Goal: Information Seeking & Learning: Learn about a topic

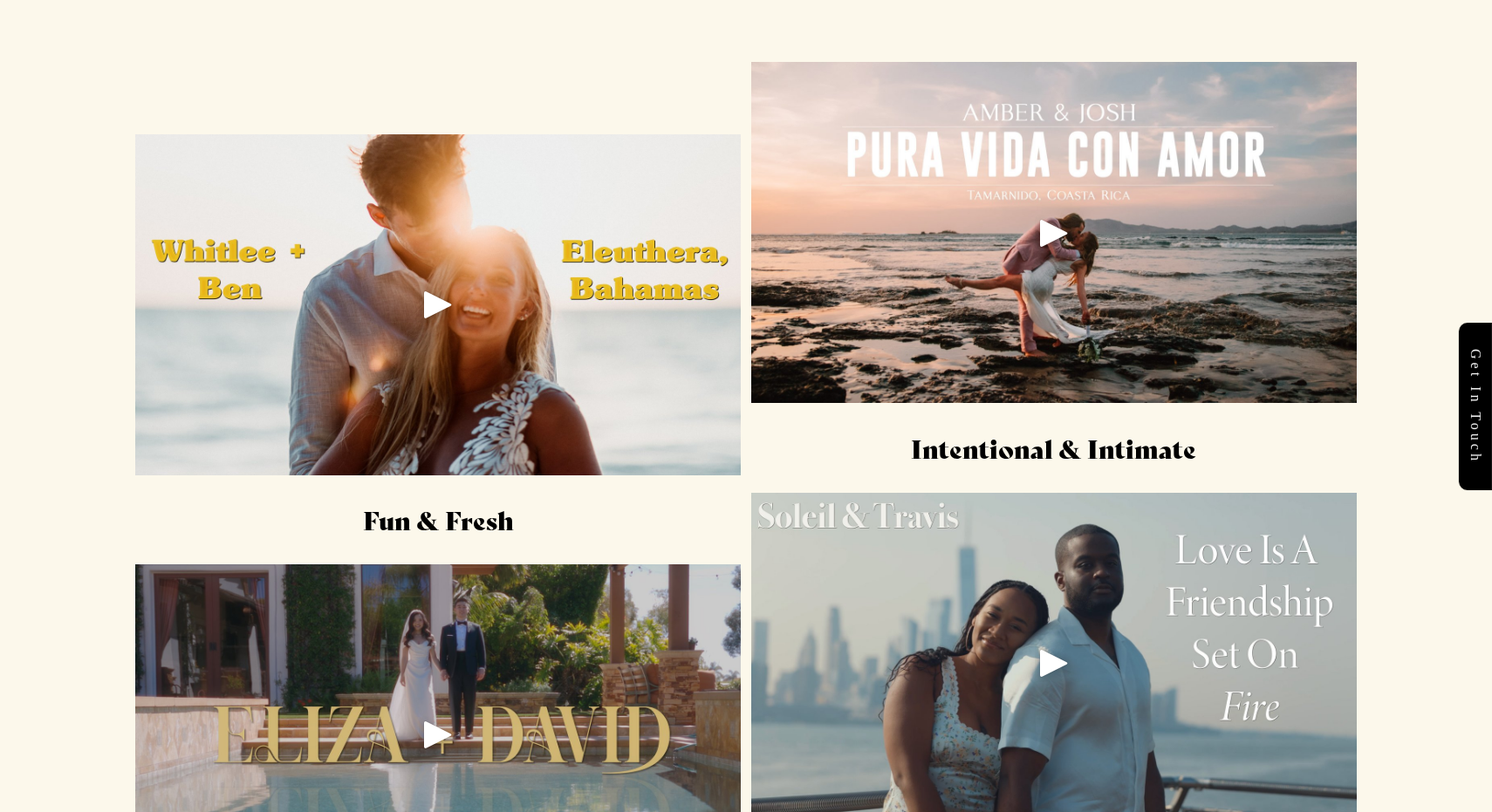
scroll to position [2225, 0]
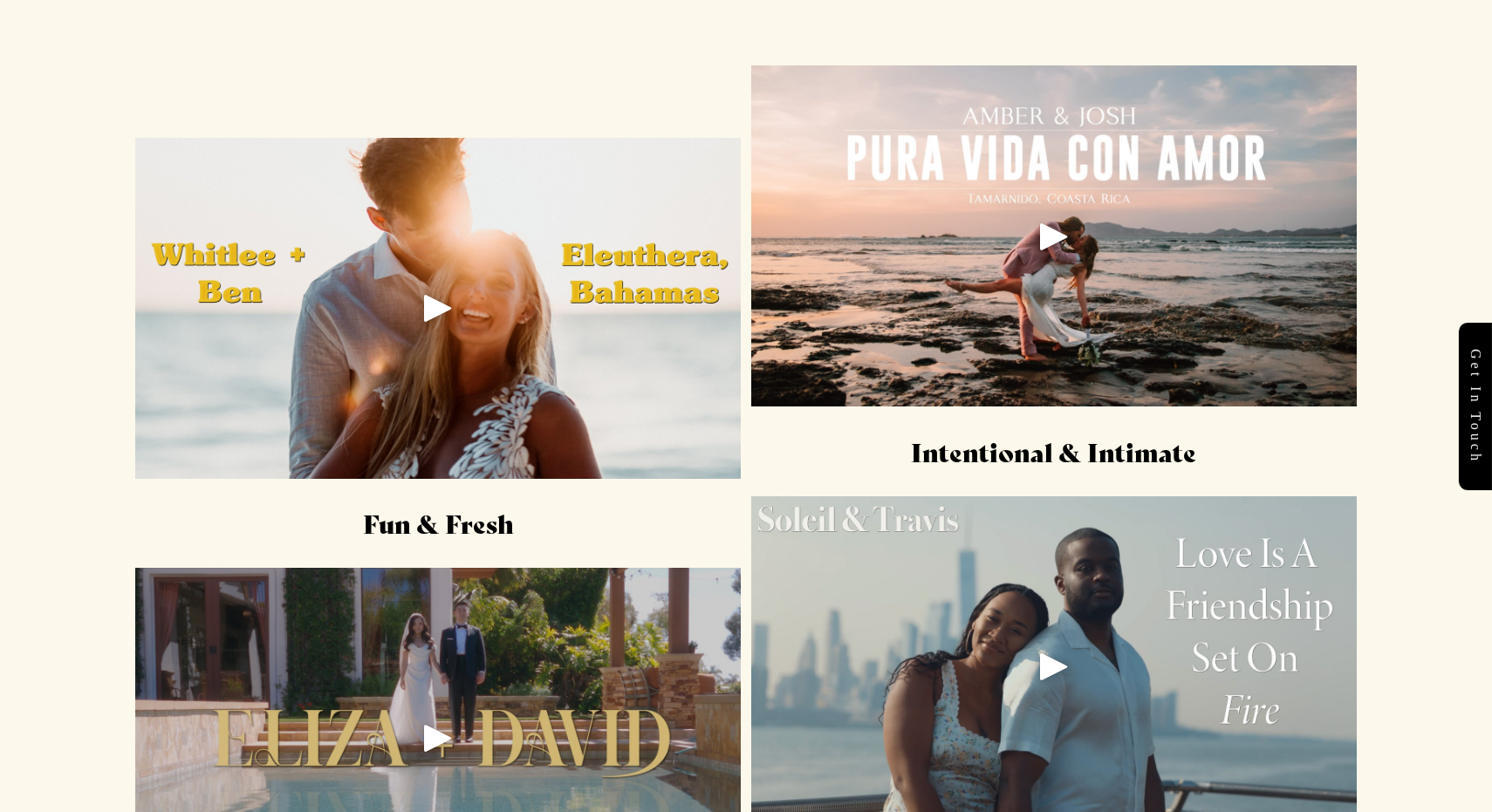
click at [1049, 224] on div "Play" at bounding box center [1053, 236] width 41 height 41
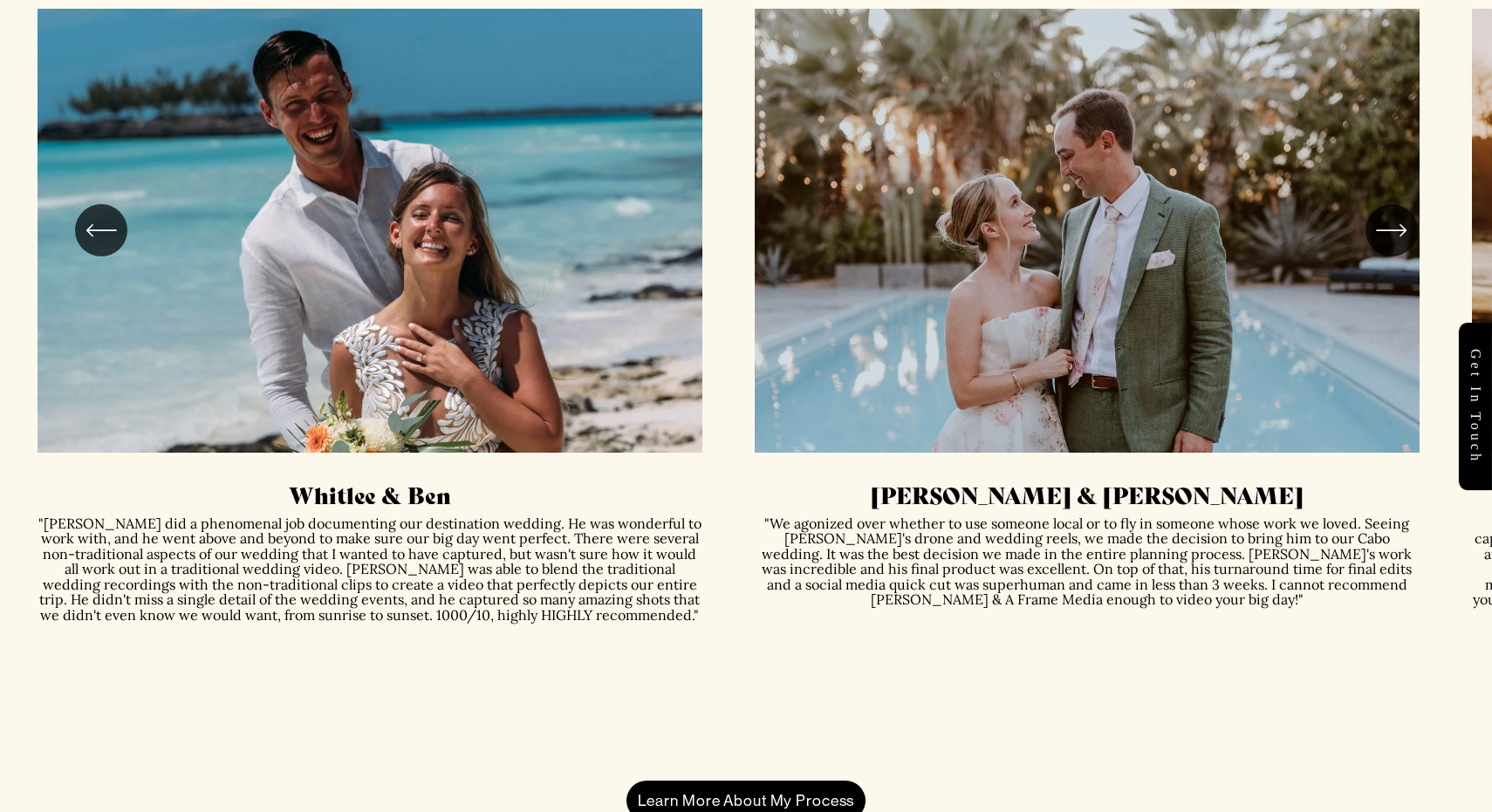
scroll to position [4299, 0]
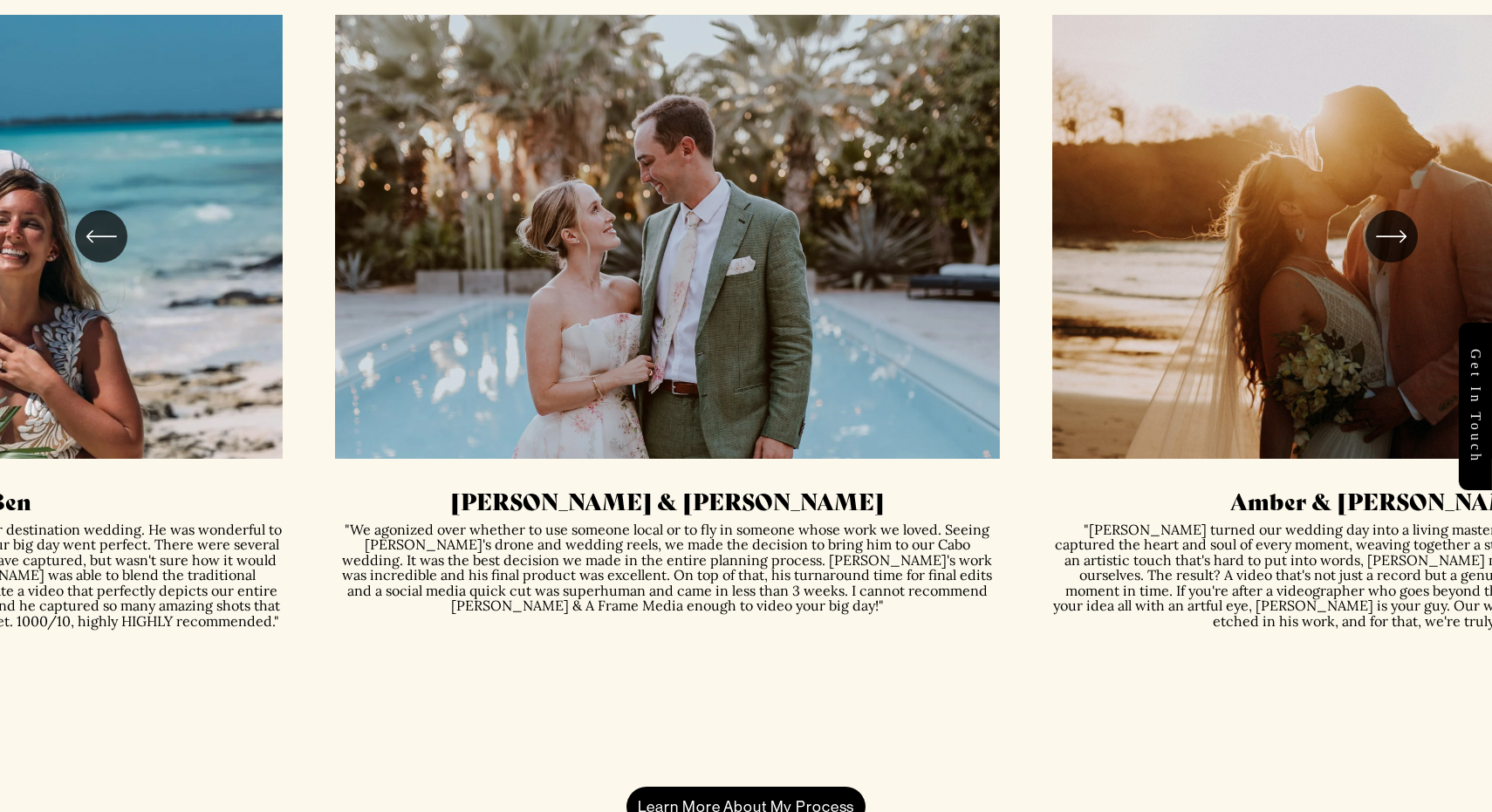
drag, startPoint x: 1180, startPoint y: 181, endPoint x: 789, endPoint y: 212, distance: 392.2
click at [789, 212] on ul "Whitlee & Ben Diana & Dave" at bounding box center [747, 383] width 1418 height 737
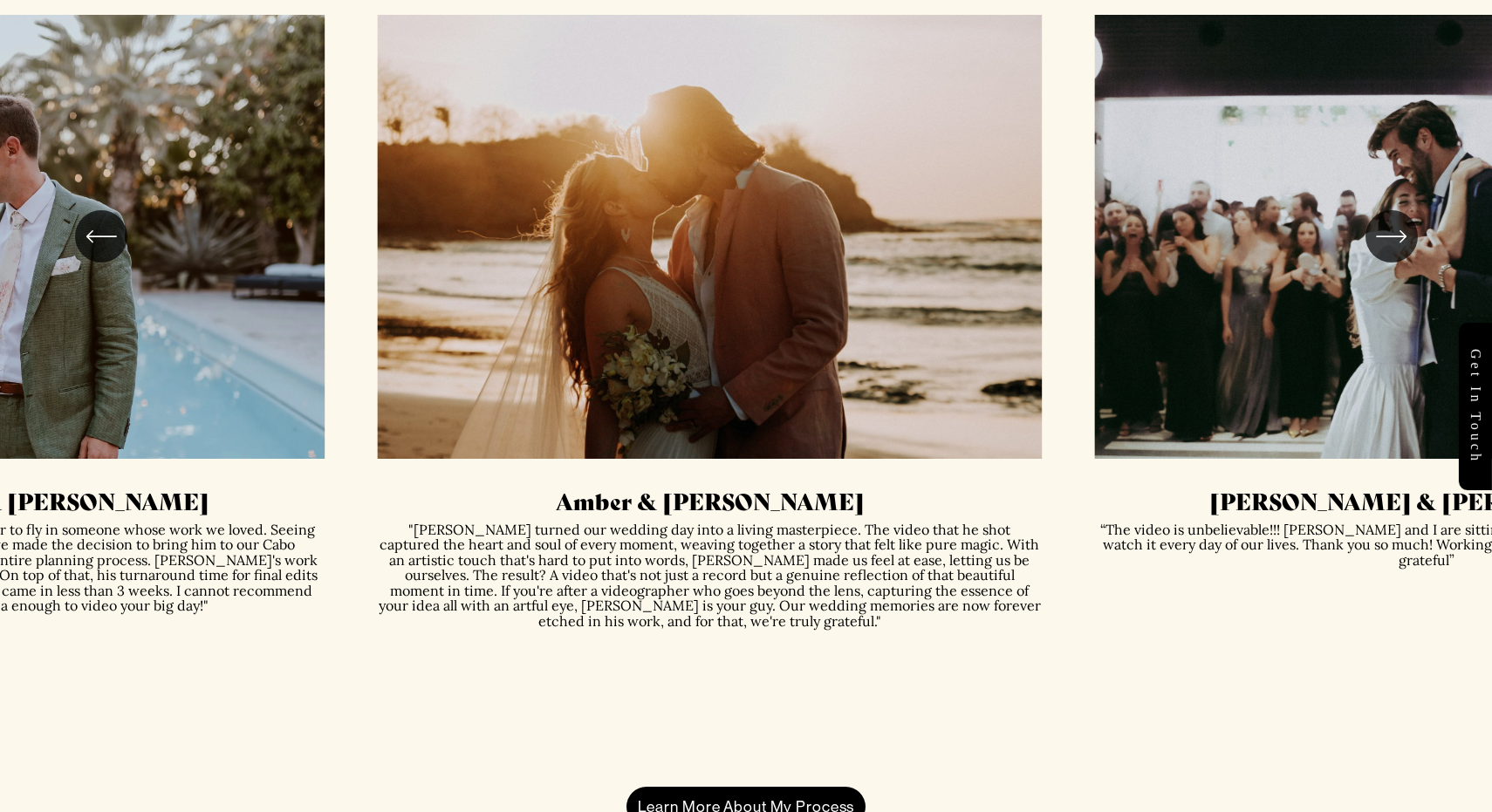
drag, startPoint x: 1071, startPoint y: 212, endPoint x: 694, endPoint y: 257, distance: 379.7
click at [695, 257] on ul "Whitlee & Ben Diana & Dave" at bounding box center [747, 383] width 1418 height 737
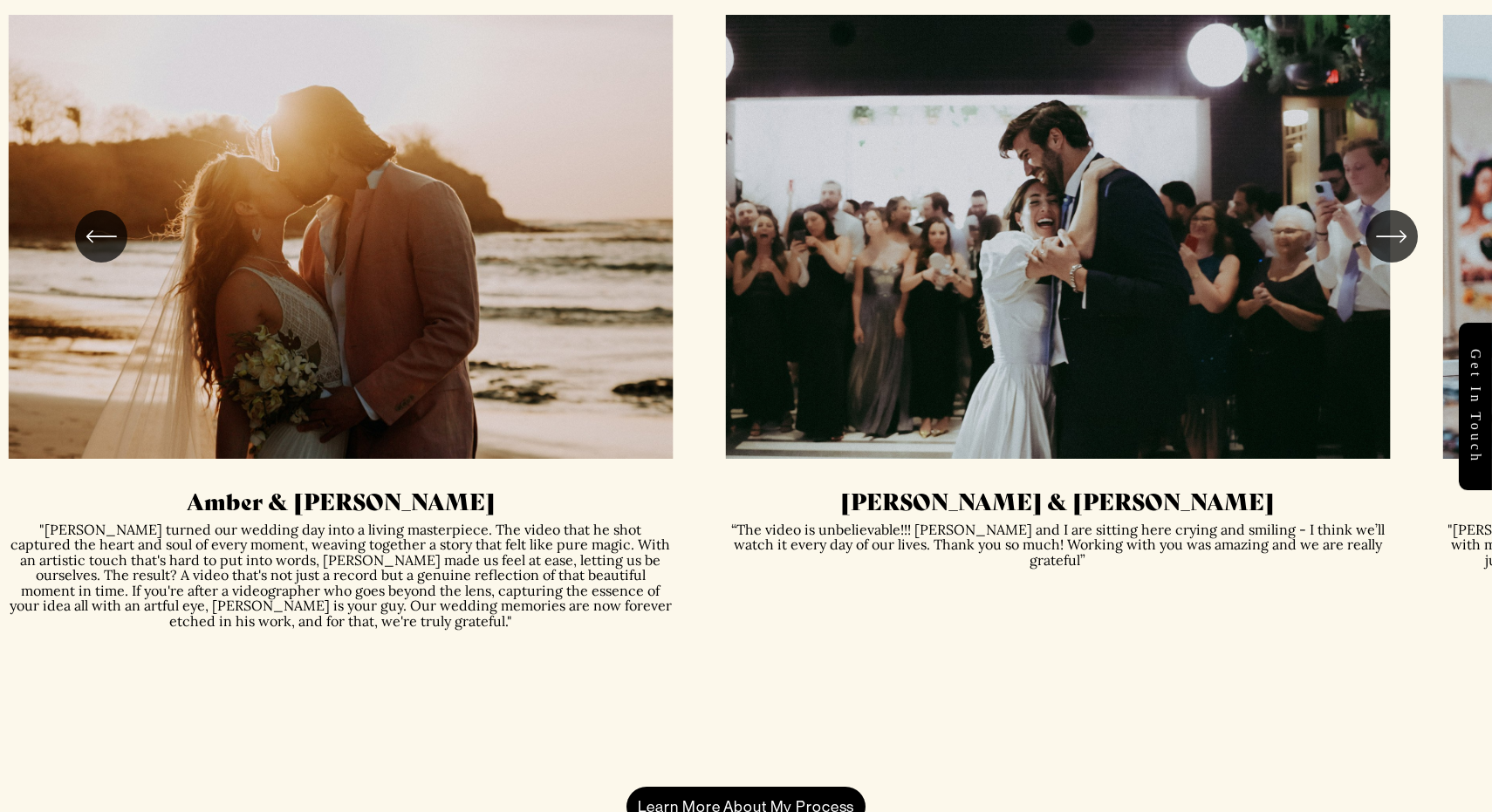
drag, startPoint x: 988, startPoint y: 270, endPoint x: 621, endPoint y: 270, distance: 367.0
click at [621, 270] on ul "Whitlee & Ben Diana & Dave" at bounding box center [747, 383] width 1418 height 737
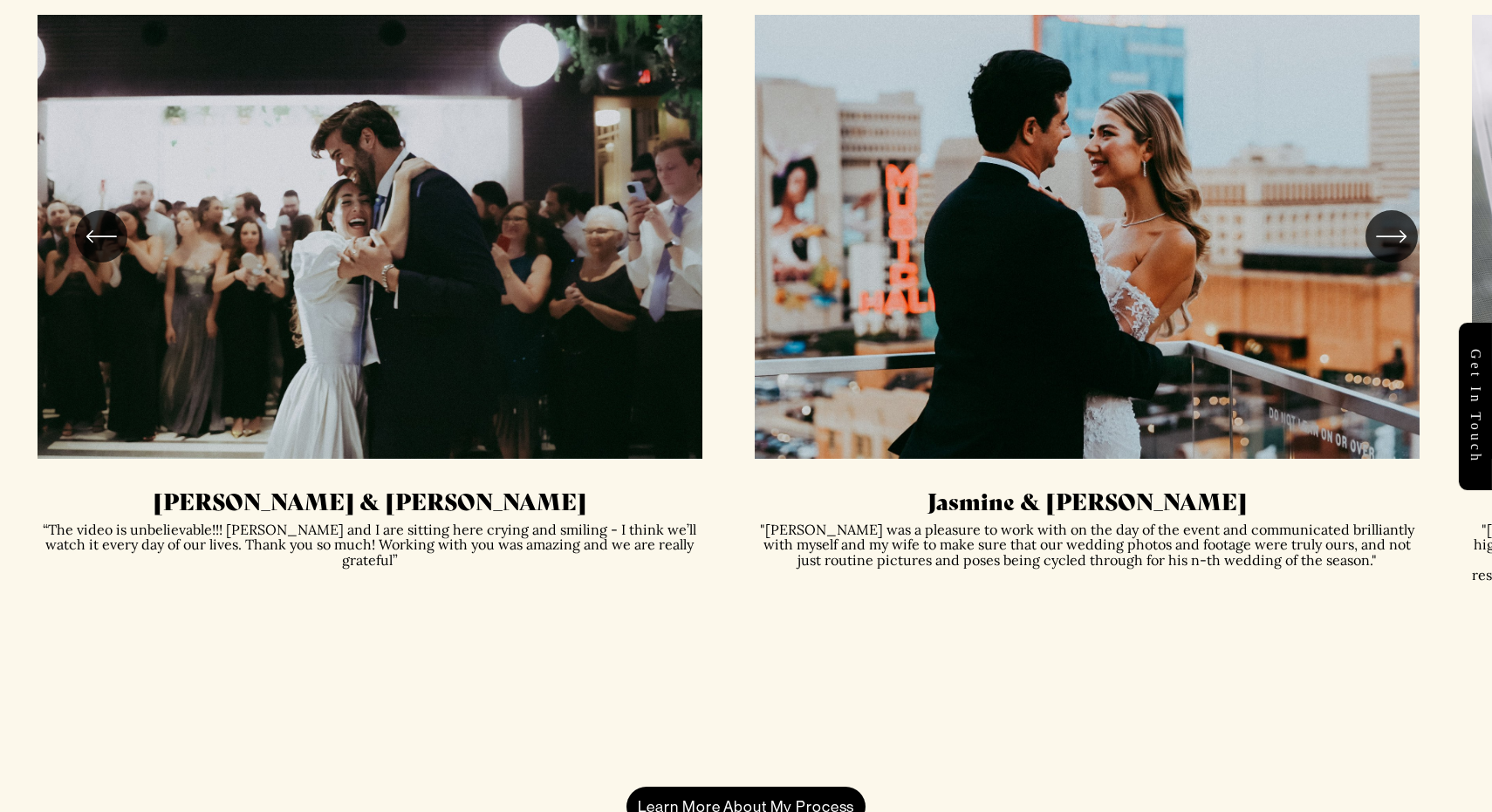
drag, startPoint x: 1124, startPoint y: 205, endPoint x: 703, endPoint y: 206, distance: 421.0
click at [703, 206] on ul "Whitlee & Ben Diana & Dave" at bounding box center [747, 383] width 1418 height 737
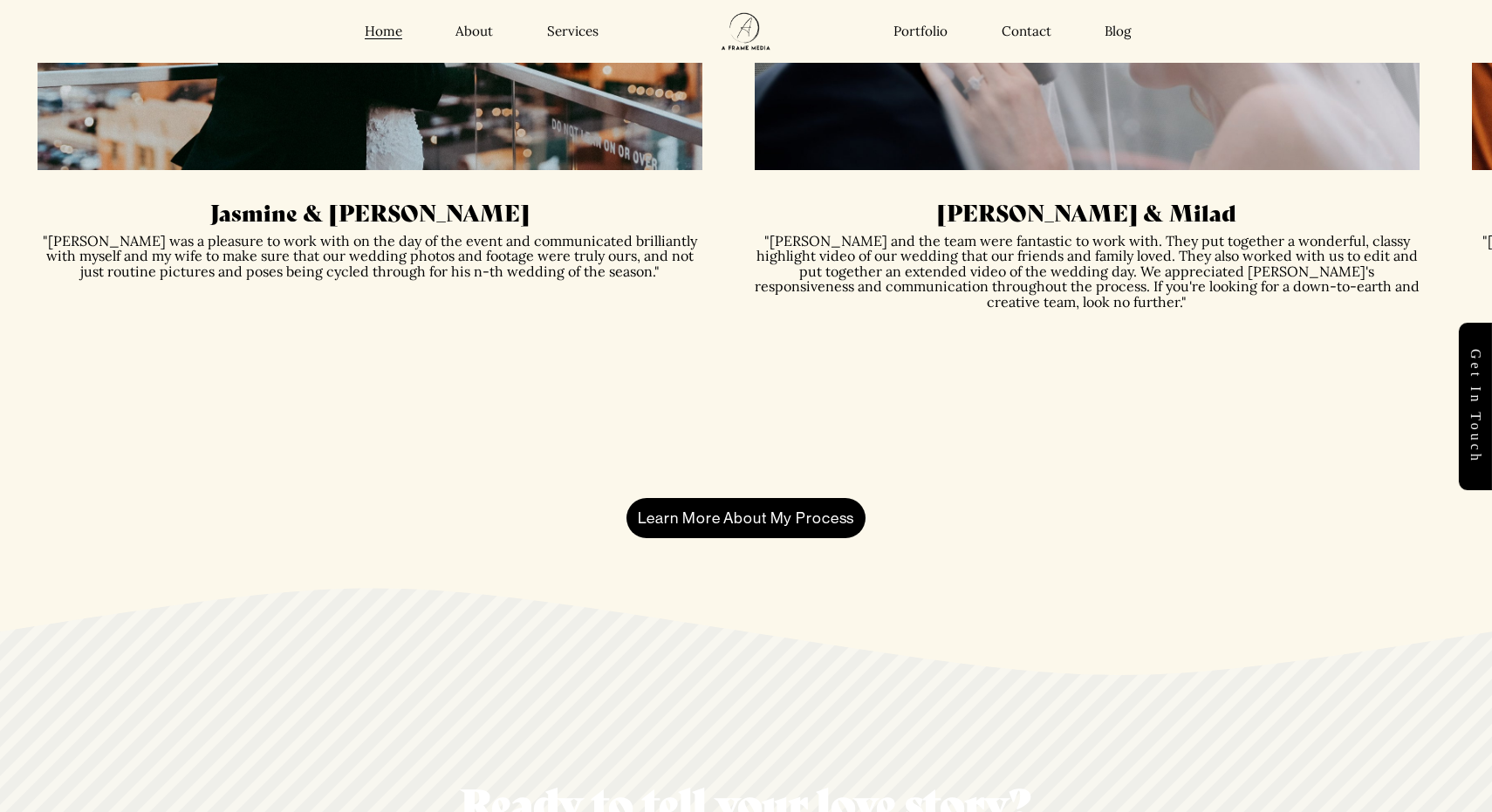
scroll to position [4584, 0]
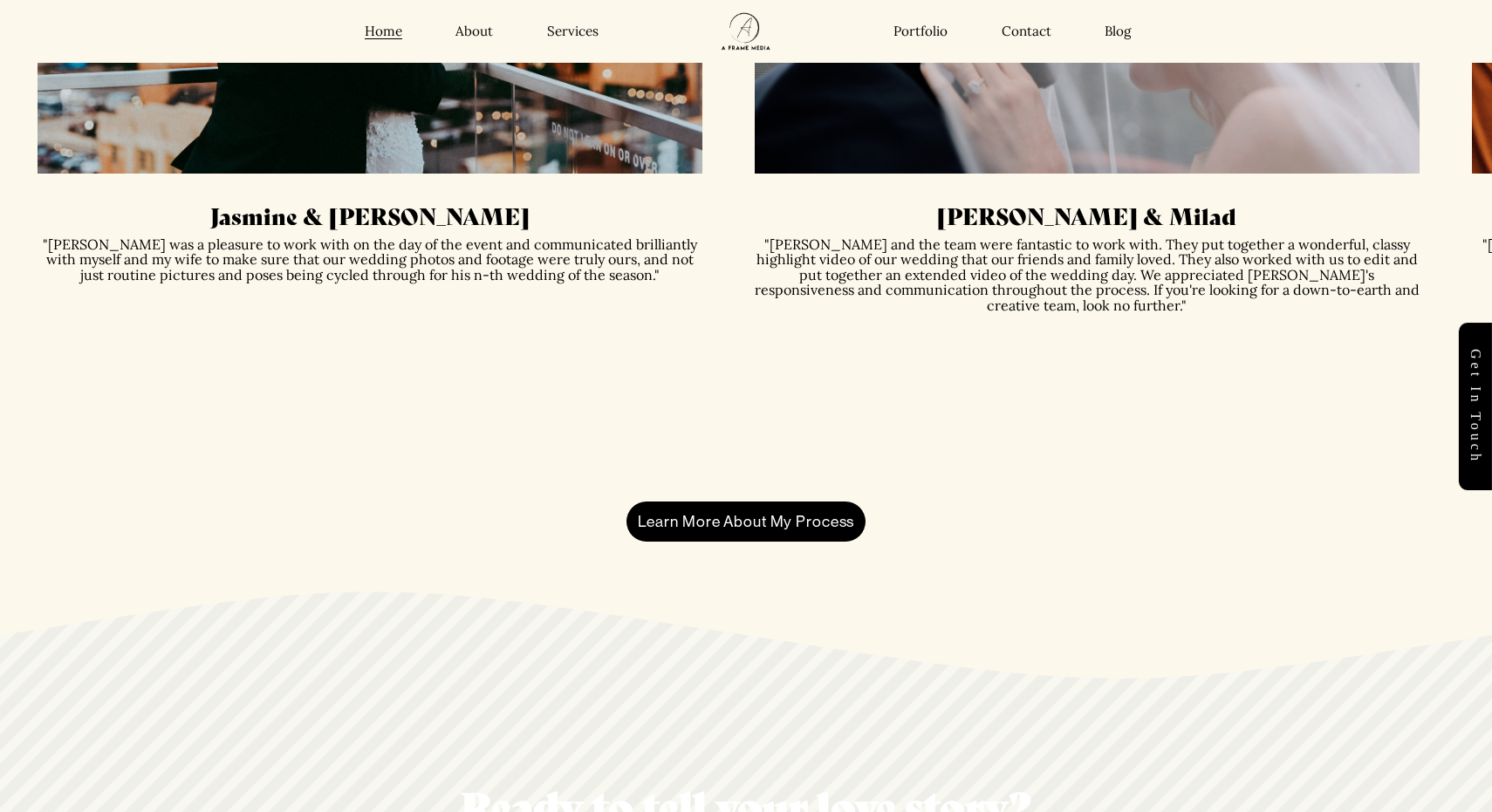
click at [561, 29] on link "Services" at bounding box center [573, 32] width 52 height 18
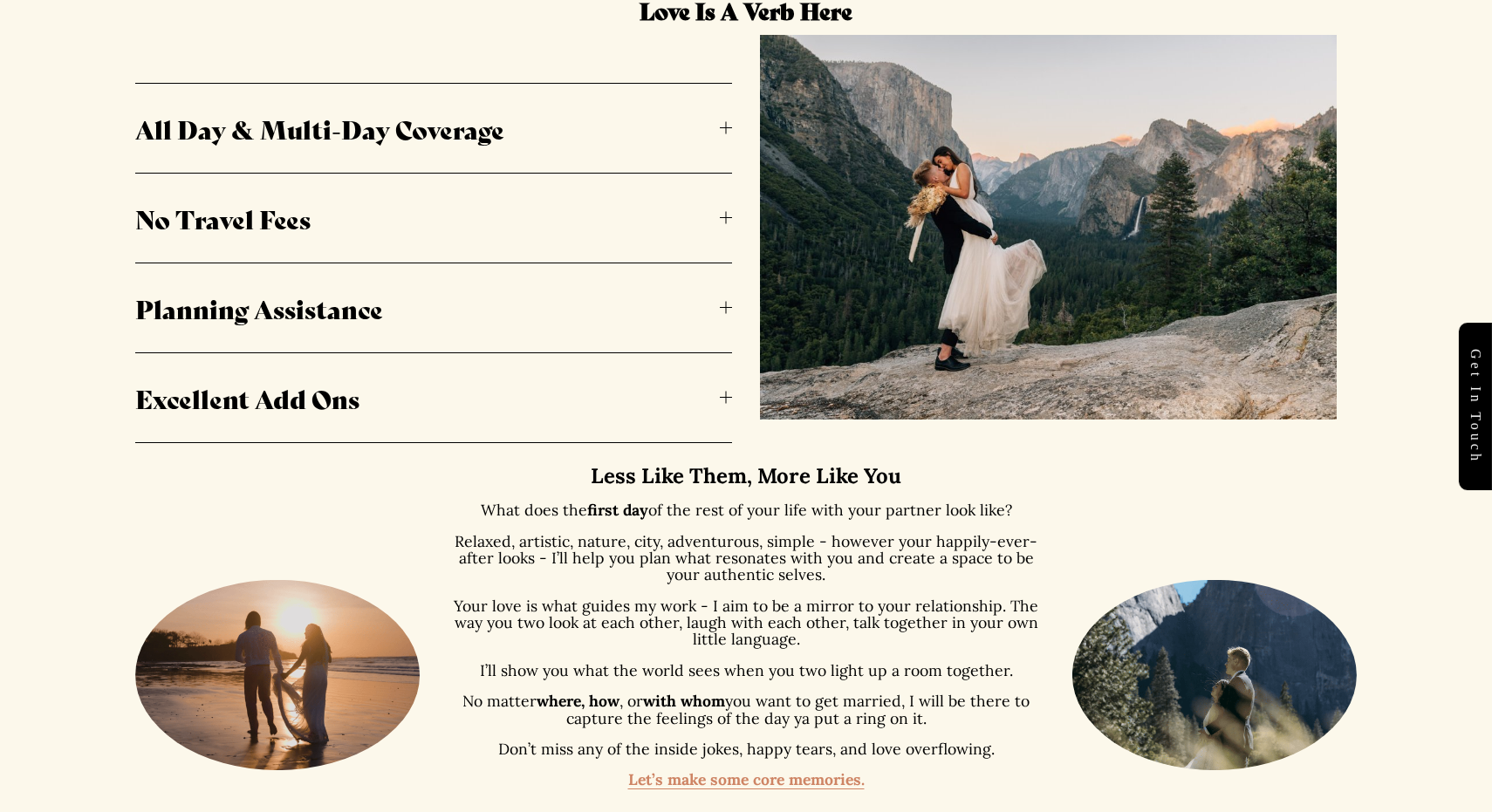
scroll to position [1077, 0]
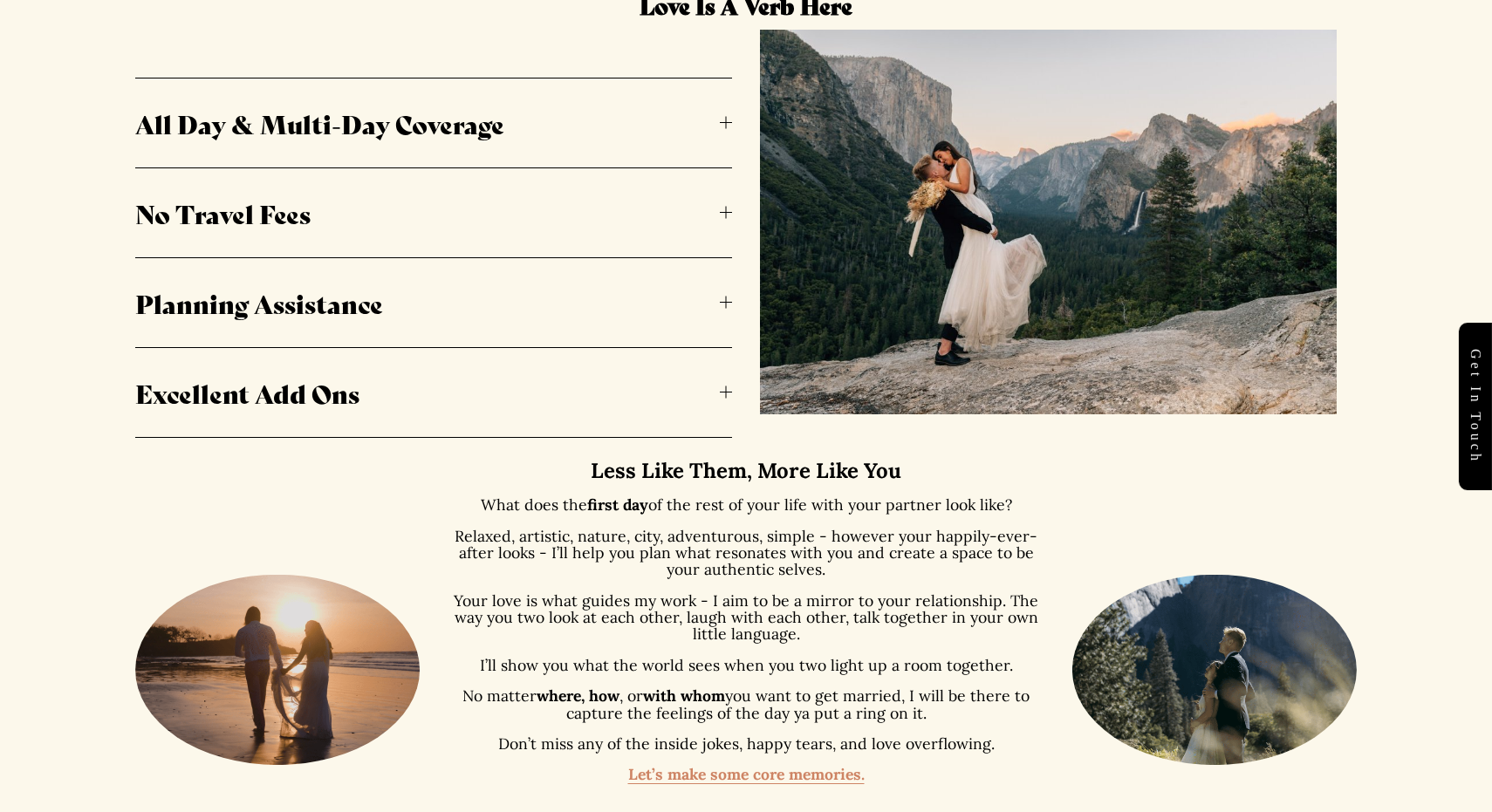
click at [729, 130] on button "All Day & Multi-Day Coverage" at bounding box center [433, 123] width 597 height 89
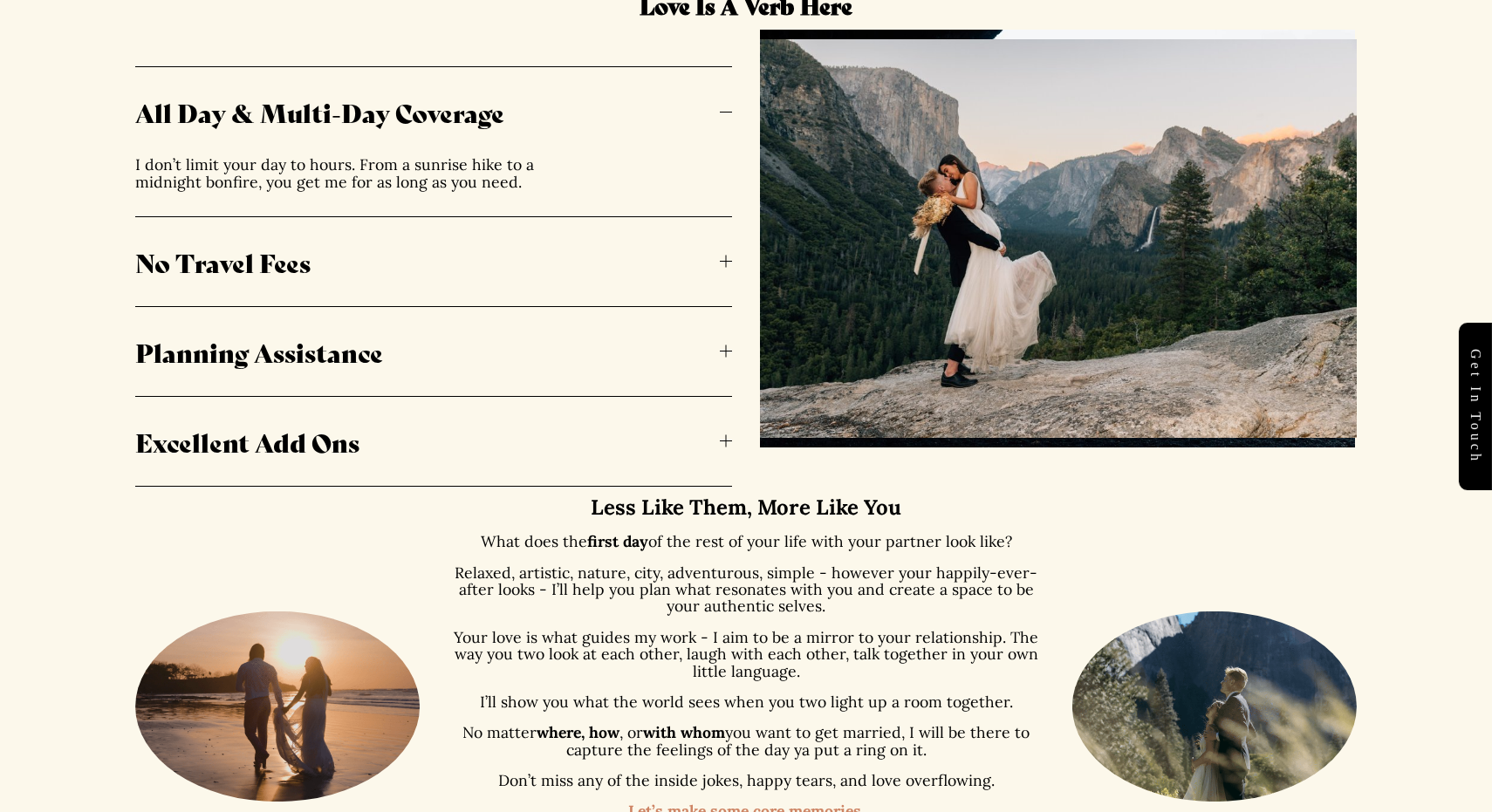
click at [728, 259] on div at bounding box center [726, 261] width 12 height 12
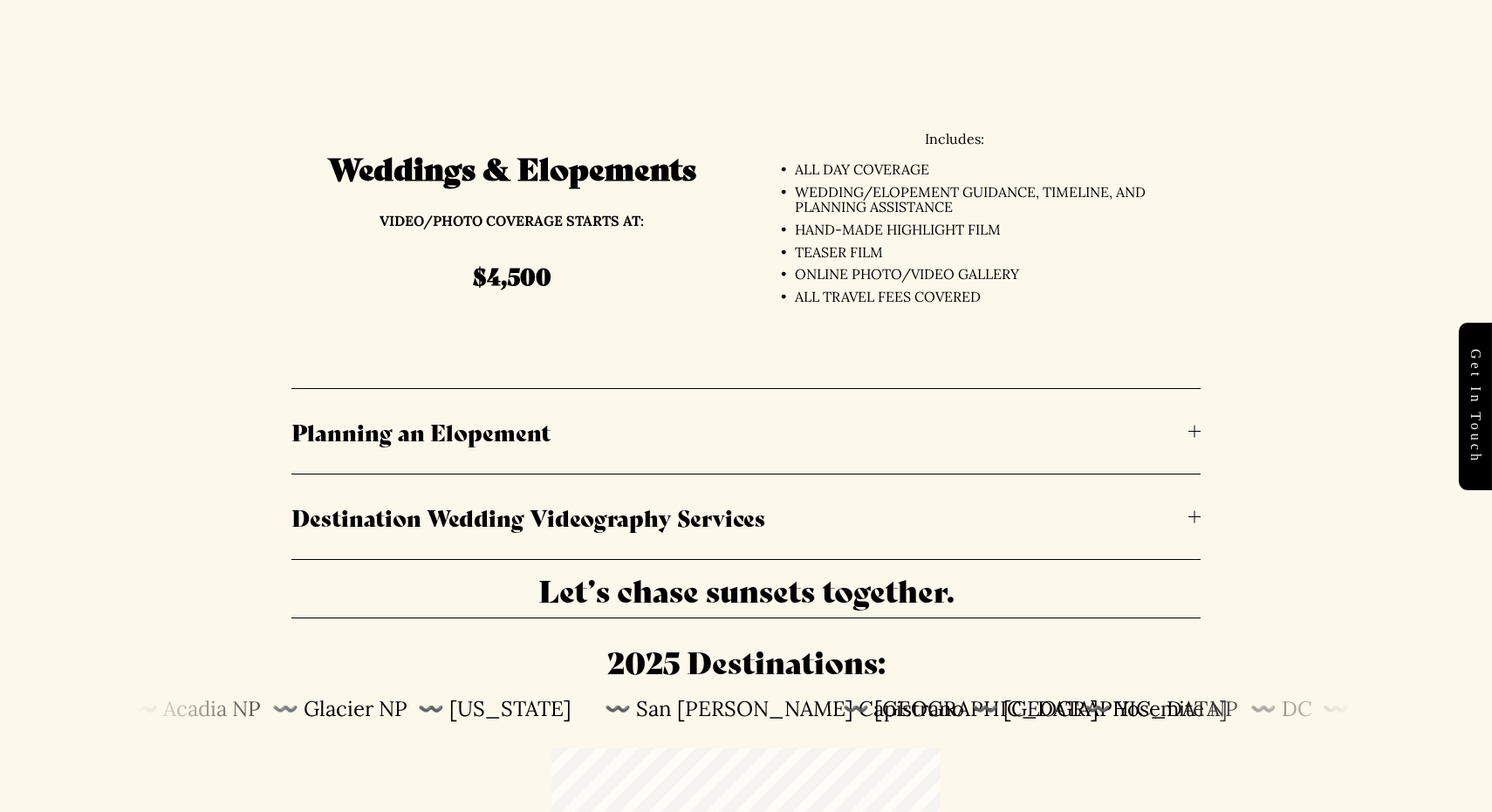
scroll to position [4263, 0]
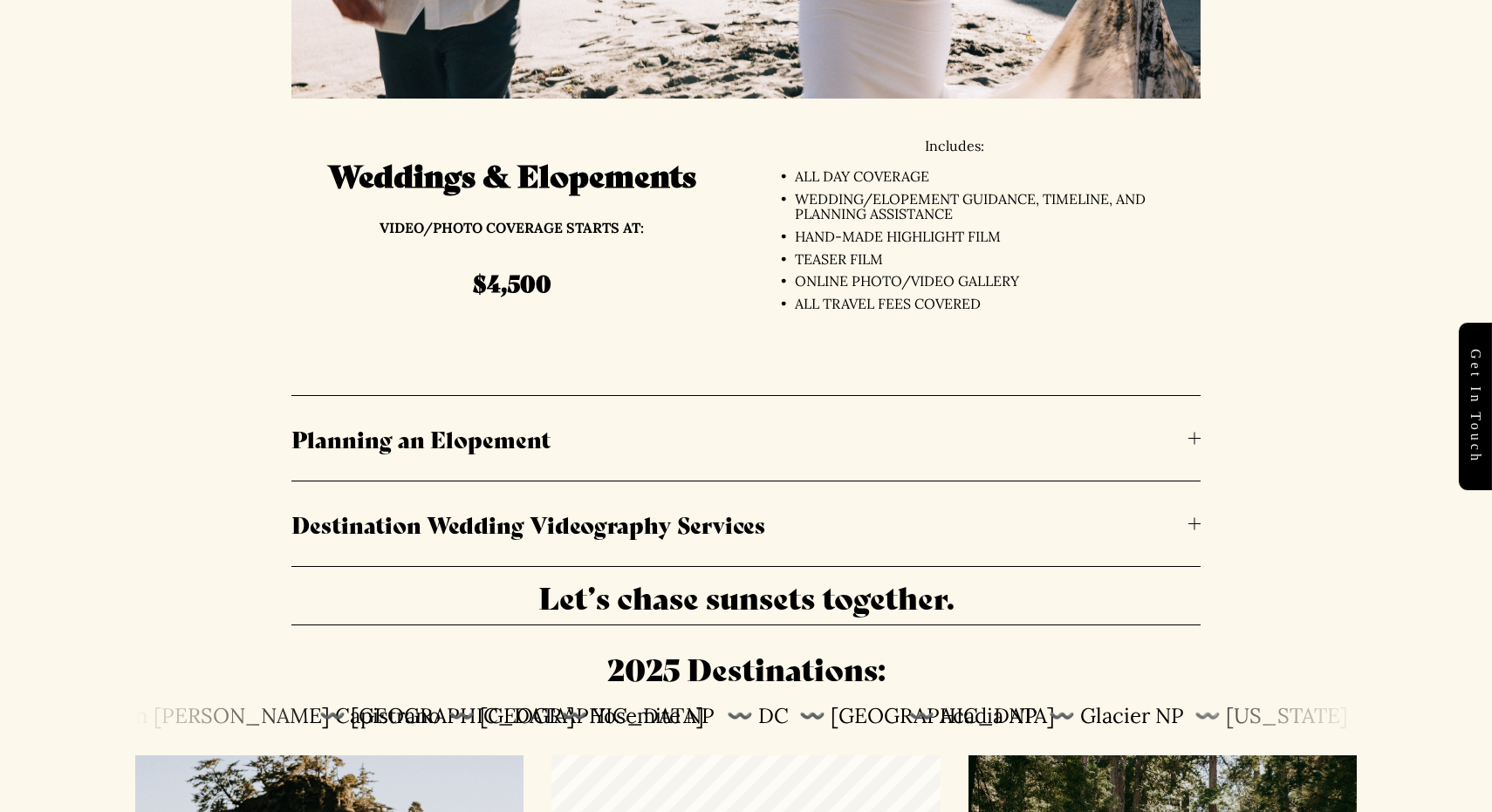
click at [1189, 425] on button "Planning an Elopement" at bounding box center [746, 439] width 909 height 85
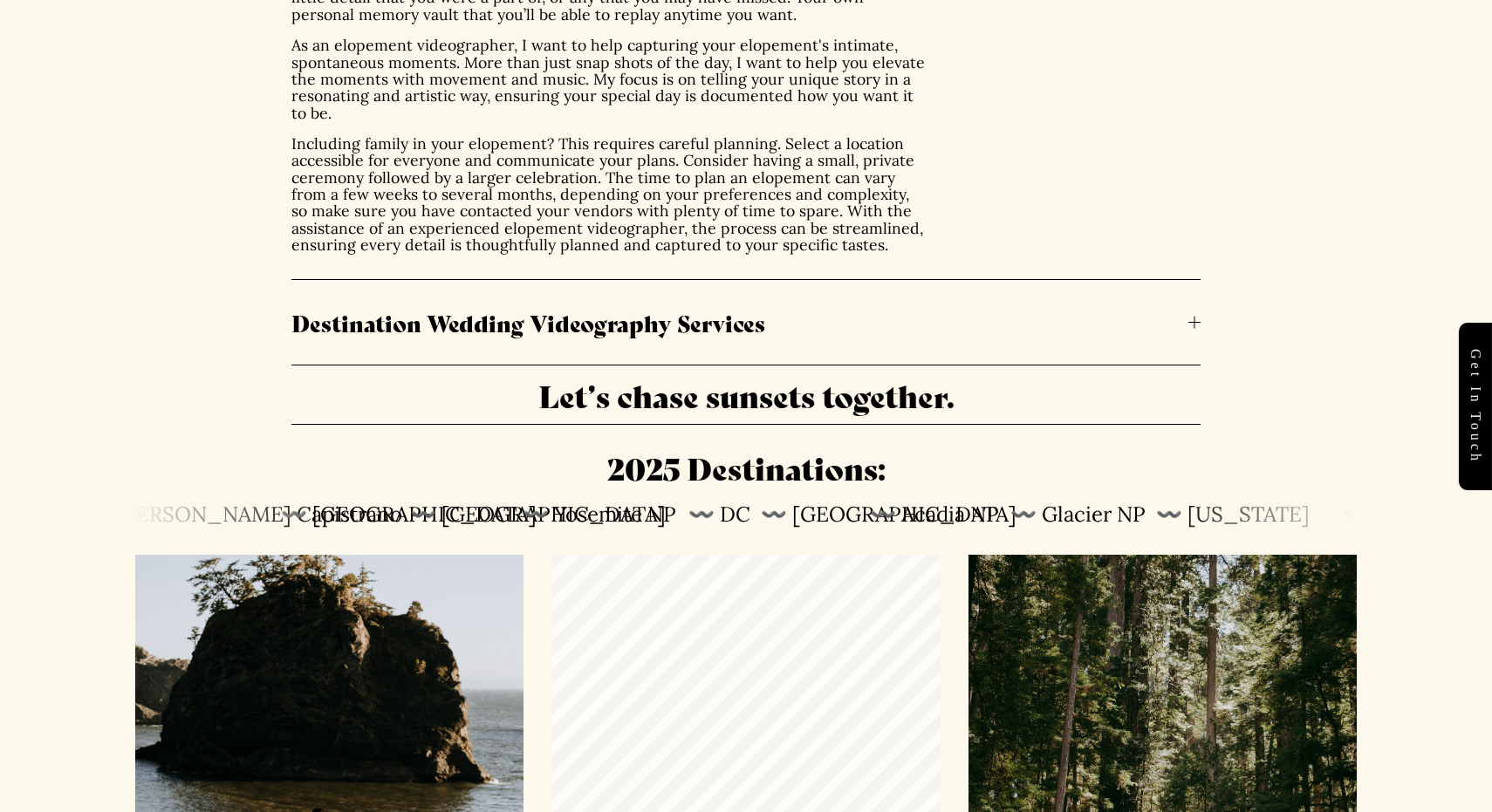
scroll to position [4863, 0]
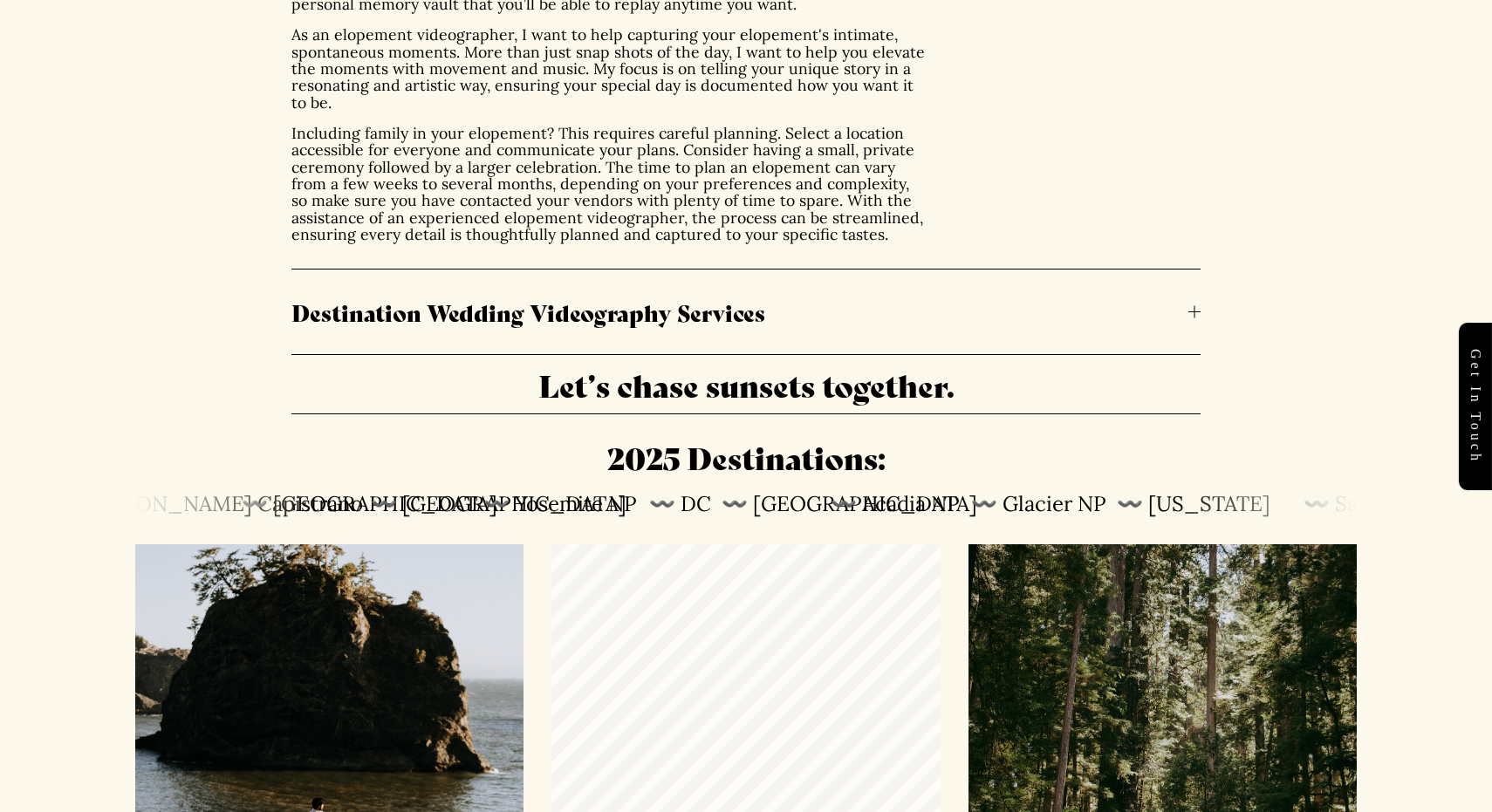
click at [1188, 297] on button "Destination Wedding Videography Services" at bounding box center [746, 312] width 909 height 85
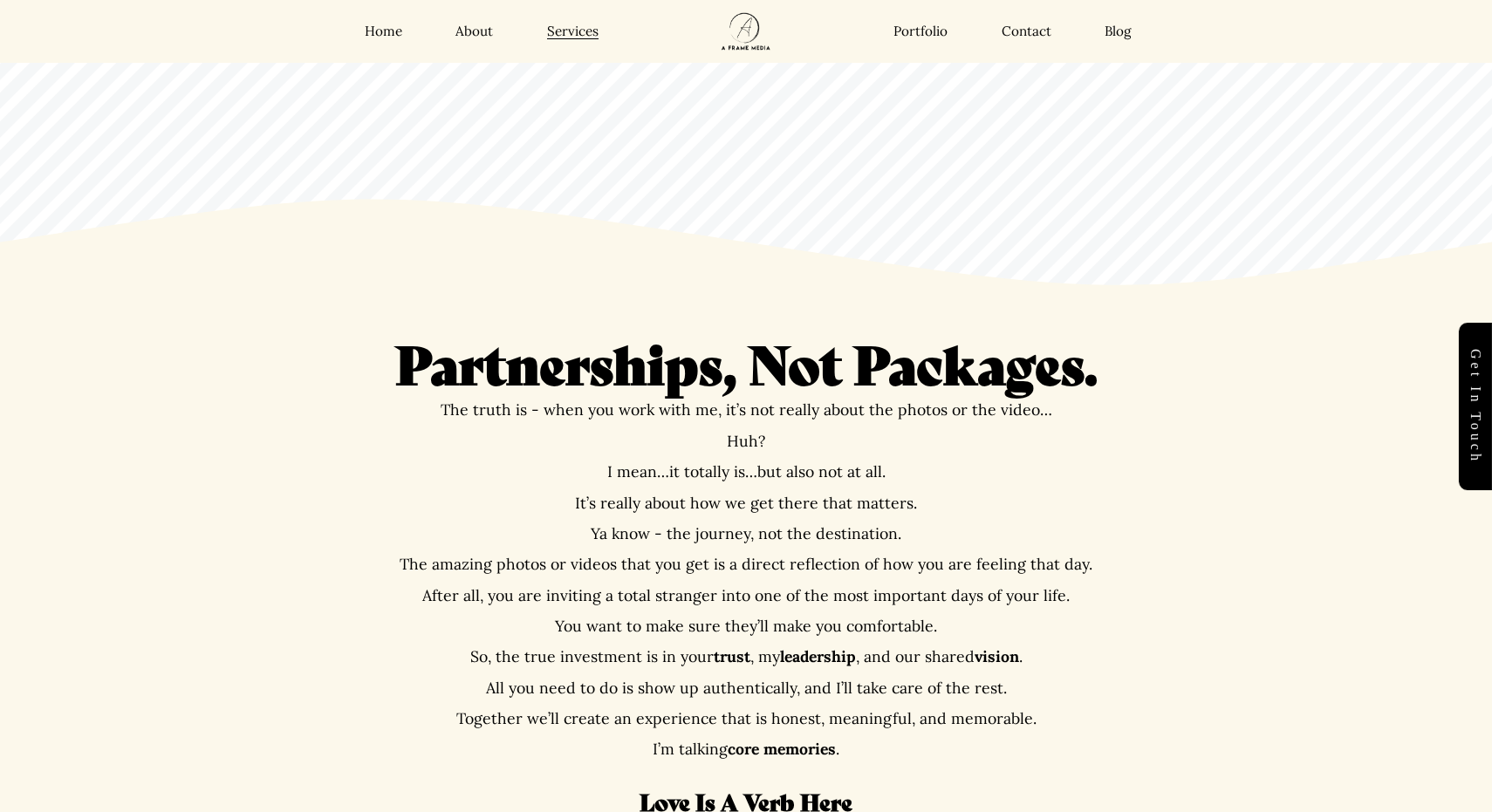
scroll to position [104, 0]
